Goal: Find specific page/section: Locate a particular part of the current website

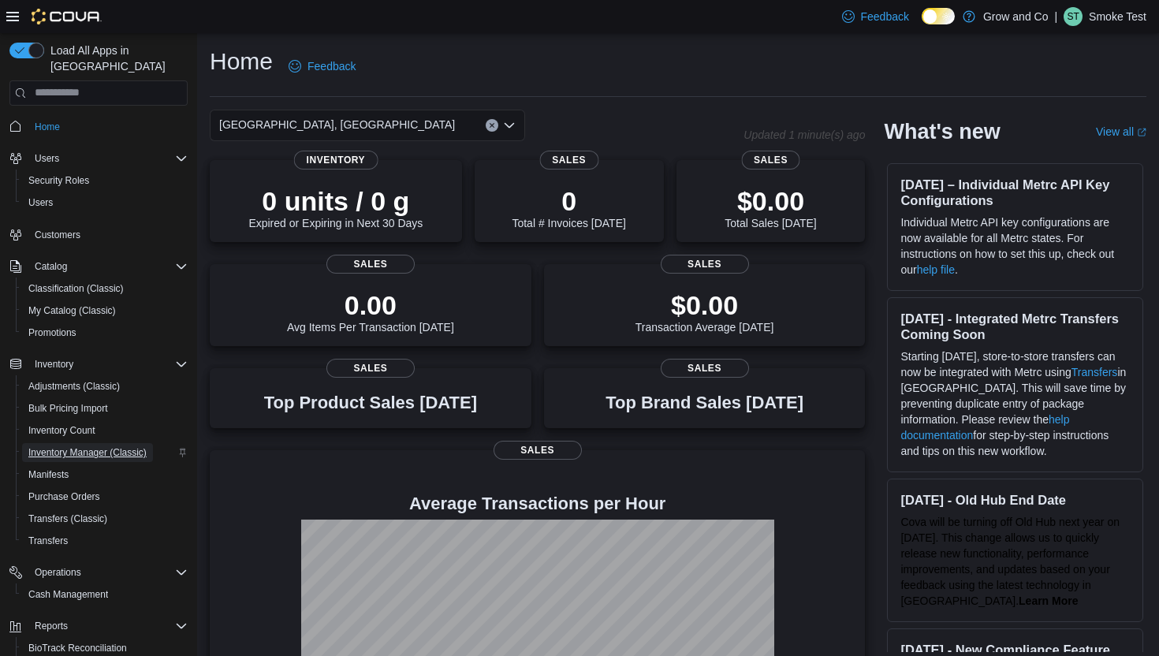
click at [97, 446] on span "Inventory Manager (Classic)" at bounding box center [87, 452] width 118 height 13
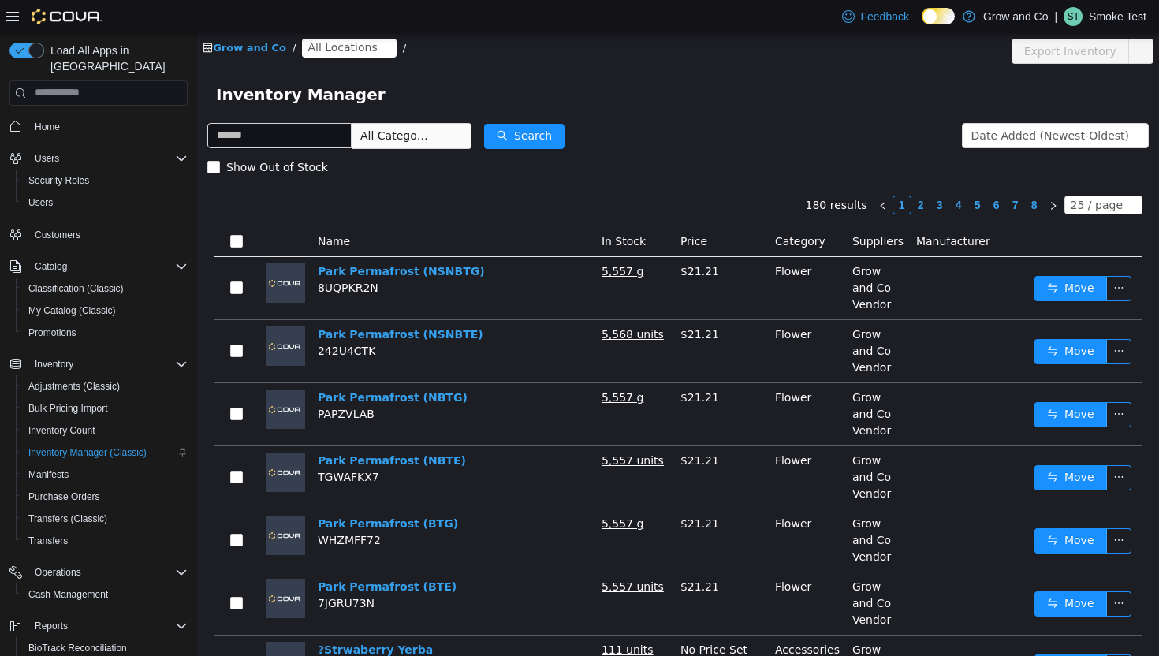
click at [376, 266] on link "Park Permafrost (NSNBTG)" at bounding box center [401, 270] width 167 height 13
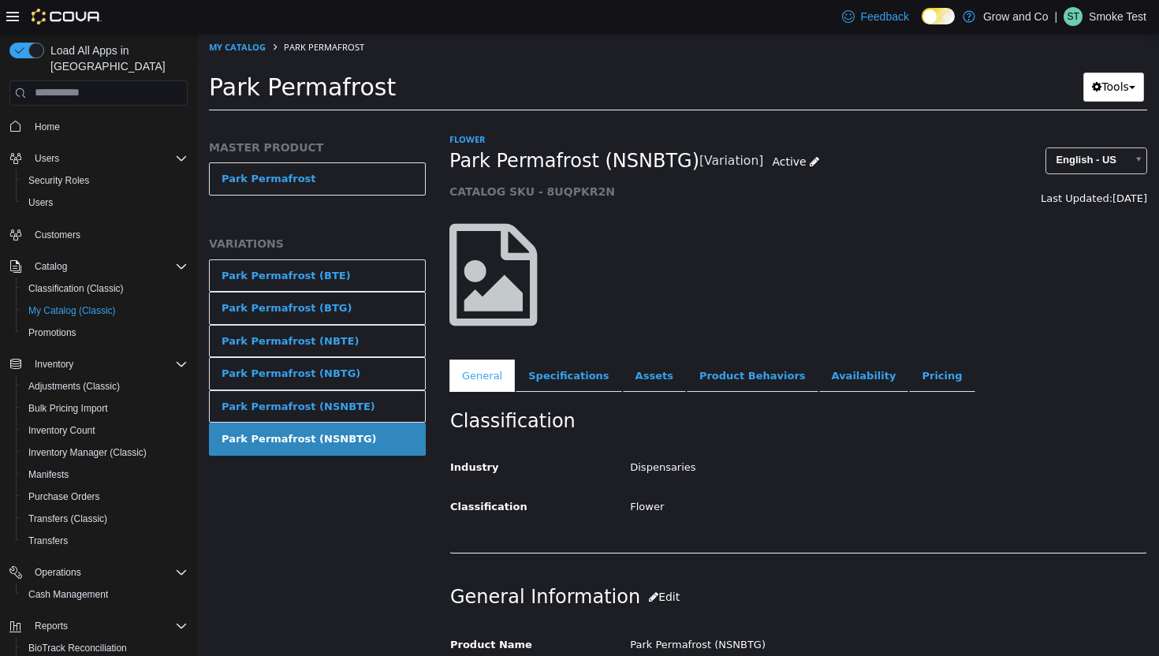
click at [572, 66] on div "Park Permafrost Tools Move Variations Print Labels" at bounding box center [678, 91] width 962 height 60
